Goal: Communication & Community: Connect with others

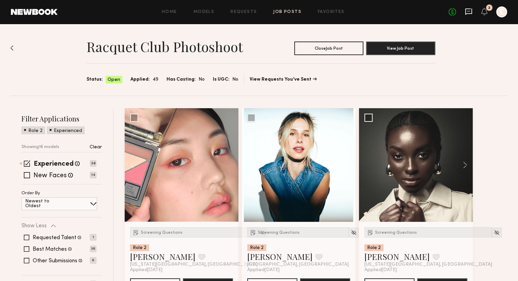
click at [467, 9] on icon at bounding box center [468, 12] width 7 height 6
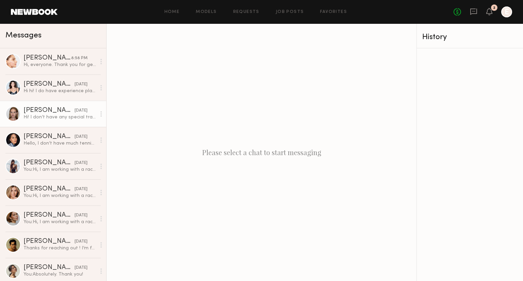
click at [41, 115] on div "Hi! I don’t have any special training, but I play tennis for fun quite often & …" at bounding box center [59, 117] width 72 height 6
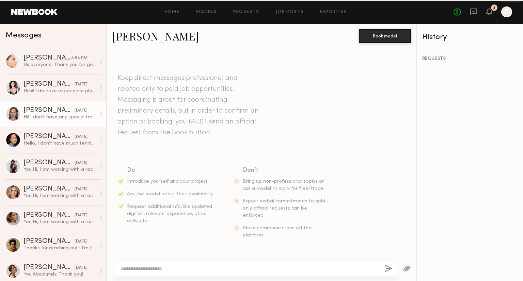
scroll to position [143, 0]
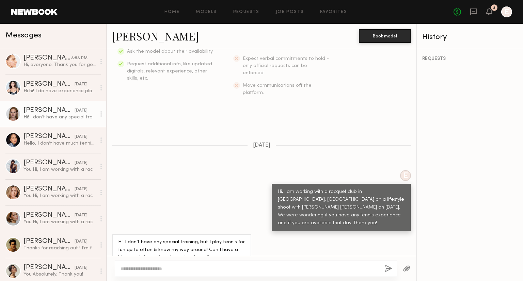
click at [185, 269] on textarea at bounding box center [249, 268] width 259 height 7
type textarea "**********"
click at [392, 268] on button "button" at bounding box center [388, 269] width 7 height 9
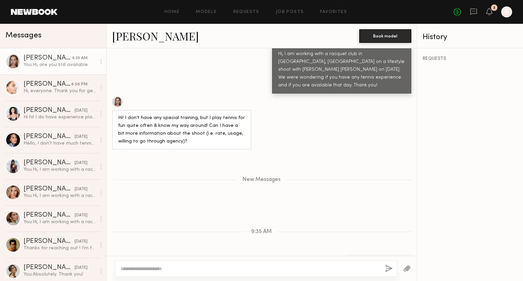
click at [120, 42] on link "Cari F." at bounding box center [155, 36] width 87 height 15
click at [47, 87] on div "Sophia R." at bounding box center [47, 84] width 48 height 7
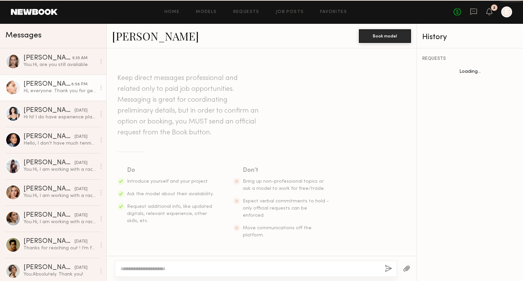
scroll to position [158, 0]
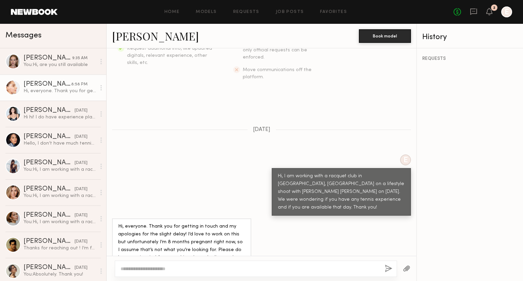
click at [147, 36] on link "Sophia R." at bounding box center [155, 36] width 87 height 15
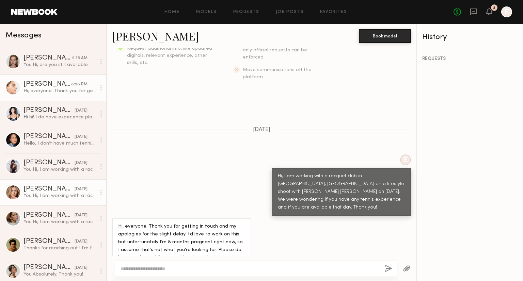
click at [31, 191] on div "Alyssa K." at bounding box center [48, 189] width 51 height 7
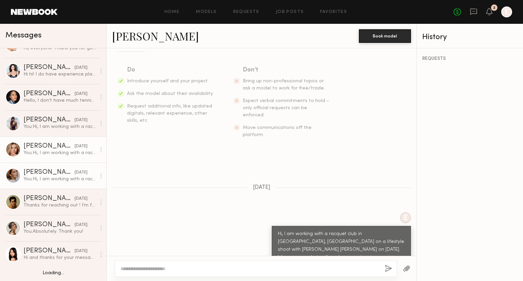
scroll to position [46, 0]
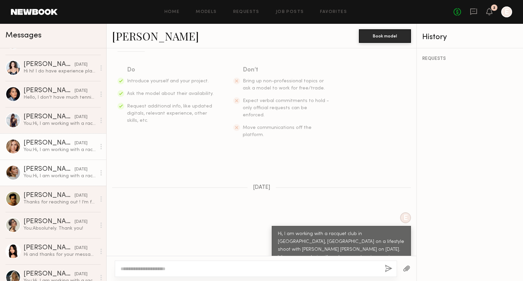
click at [46, 173] on div "Adelina Y." at bounding box center [48, 169] width 51 height 7
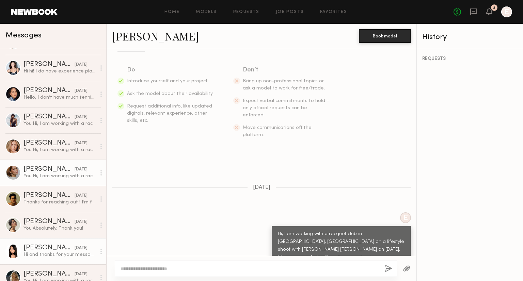
scroll to position [148, 0]
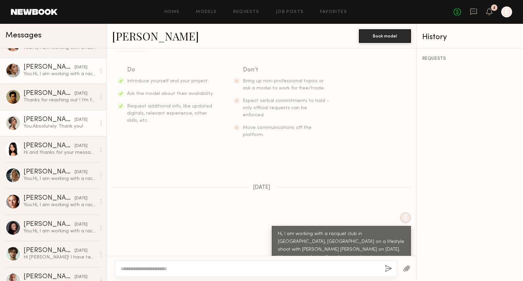
click at [46, 120] on div "Cindy N." at bounding box center [48, 119] width 51 height 7
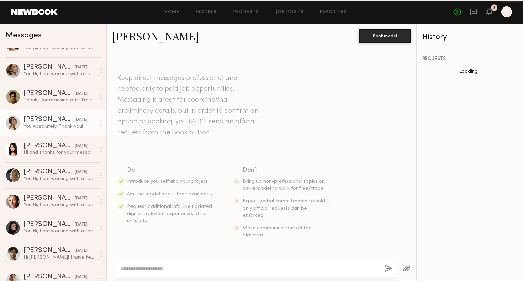
scroll to position [175, 0]
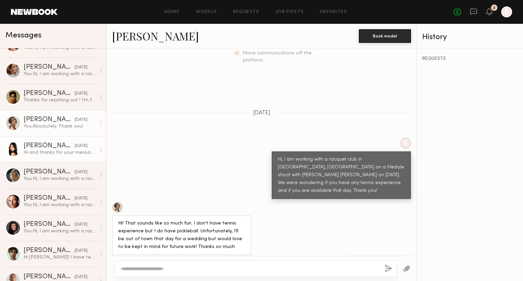
click at [59, 155] on div "Hi and thanks for your message, I have a very beginner experience playing tenni…" at bounding box center [59, 152] width 72 height 6
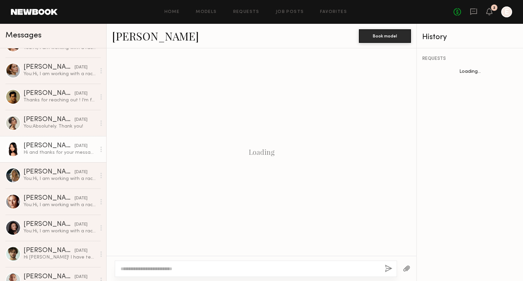
scroll to position [166, 0]
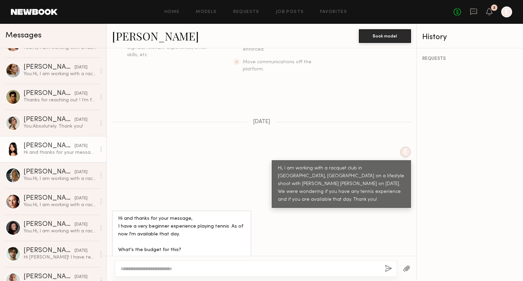
click at [142, 43] on link "Aleksandra K." at bounding box center [155, 36] width 87 height 15
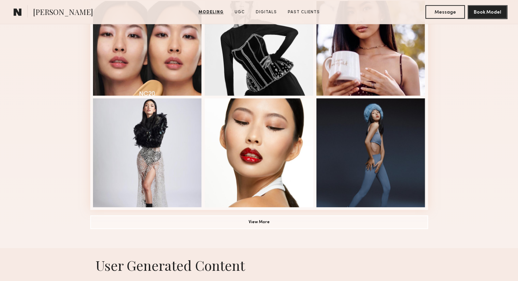
scroll to position [476, 0]
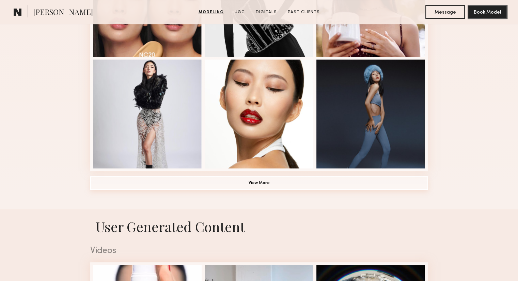
click at [249, 190] on button "View More" at bounding box center [259, 183] width 338 height 14
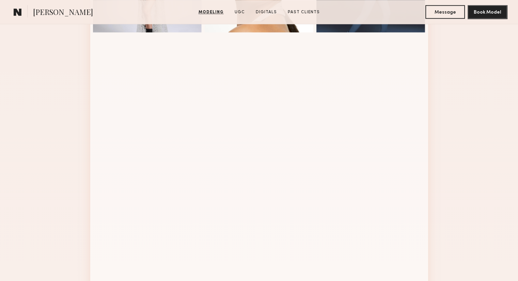
scroll to position [749, 0]
